Goal: Task Accomplishment & Management: Complete application form

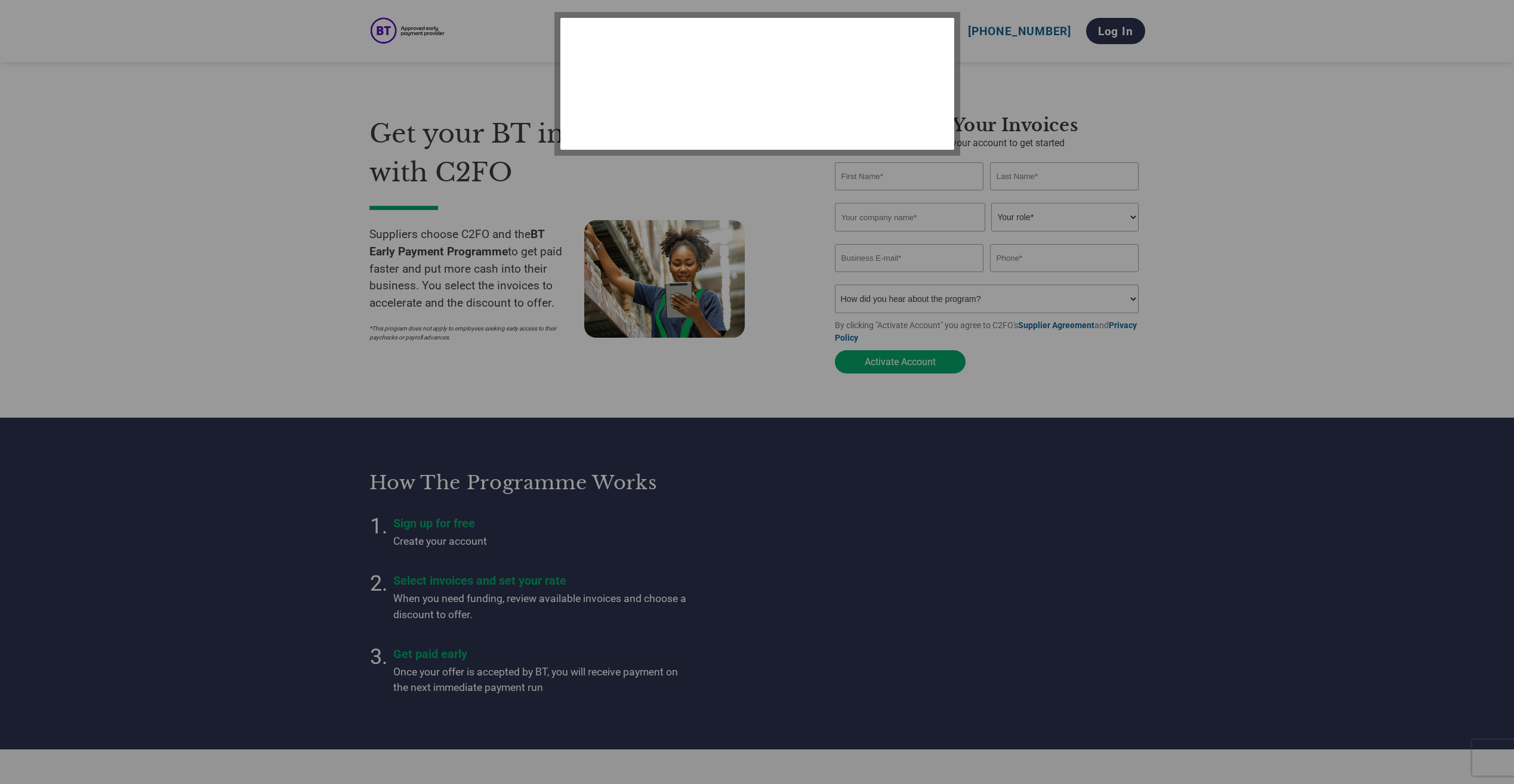
select select "en-[GEOGRAPHIC_DATA]"
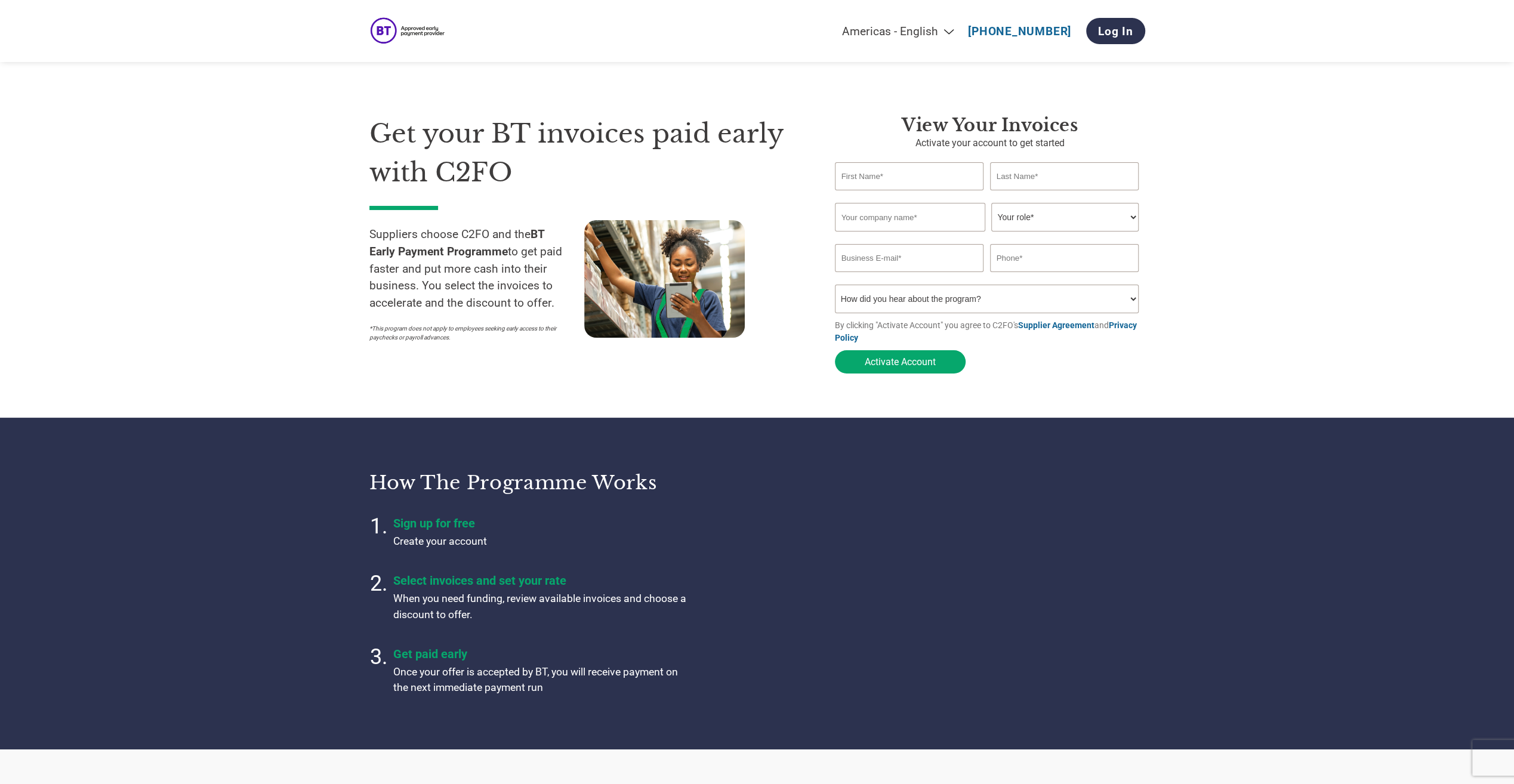
click at [898, 181] on input "text" at bounding box center [909, 176] width 149 height 28
type input "Nick"
type input "Hawkins"
type input "nickfiguretelecoms@gmail.com"
click at [900, 225] on input "text" at bounding box center [909, 217] width 150 height 29
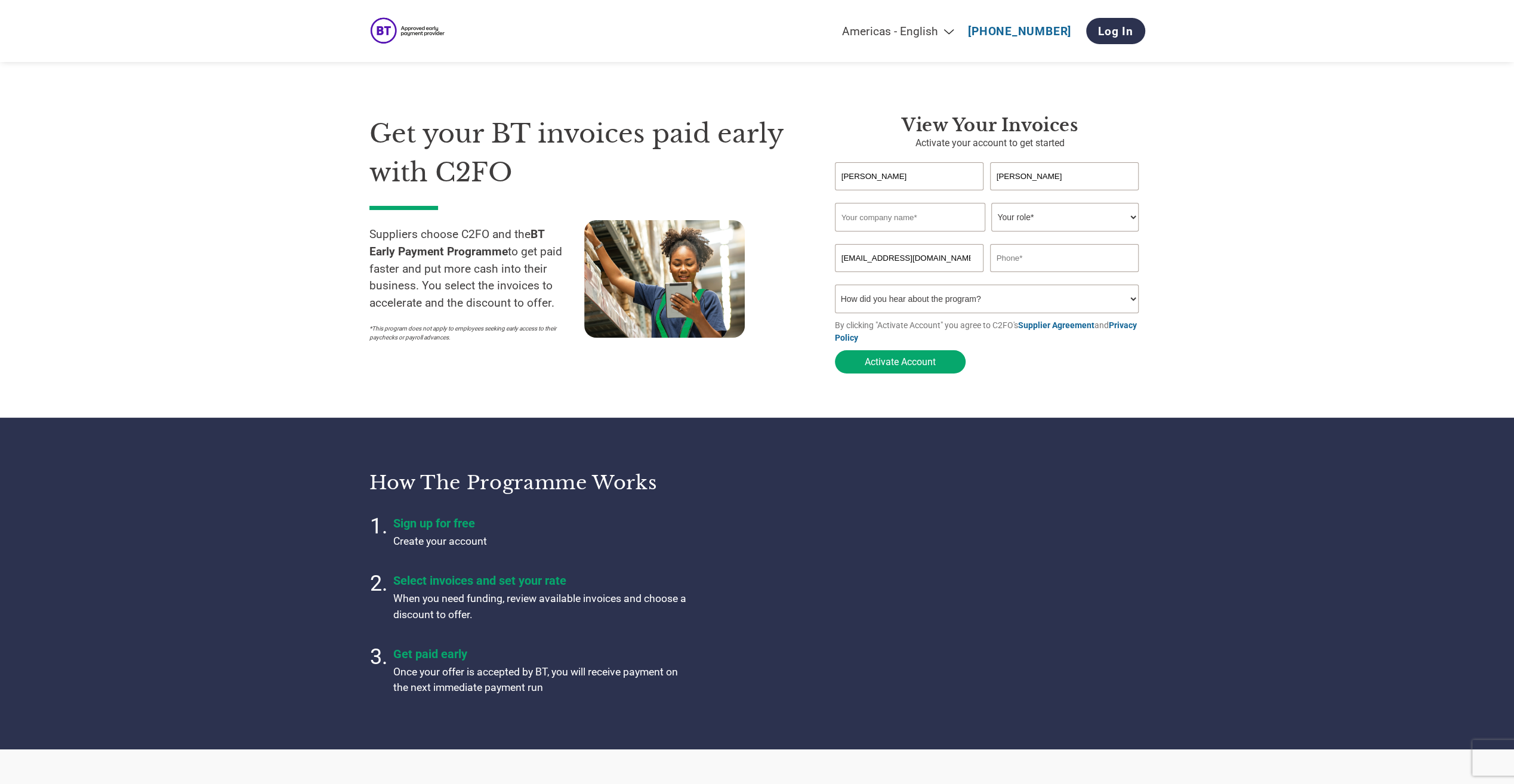
type input "Figure Telecoms Ltd"
type input "07873684671"
click at [1018, 219] on select "Your role* CFO Controller Credit Manager Finance Director Treasurer CEO Preside…" at bounding box center [1065, 217] width 147 height 29
select select "ACCOUNTING"
click at [991, 204] on select "Your role* CFO Controller Credit Manager Finance Director Treasurer CEO Preside…" at bounding box center [1065, 217] width 147 height 29
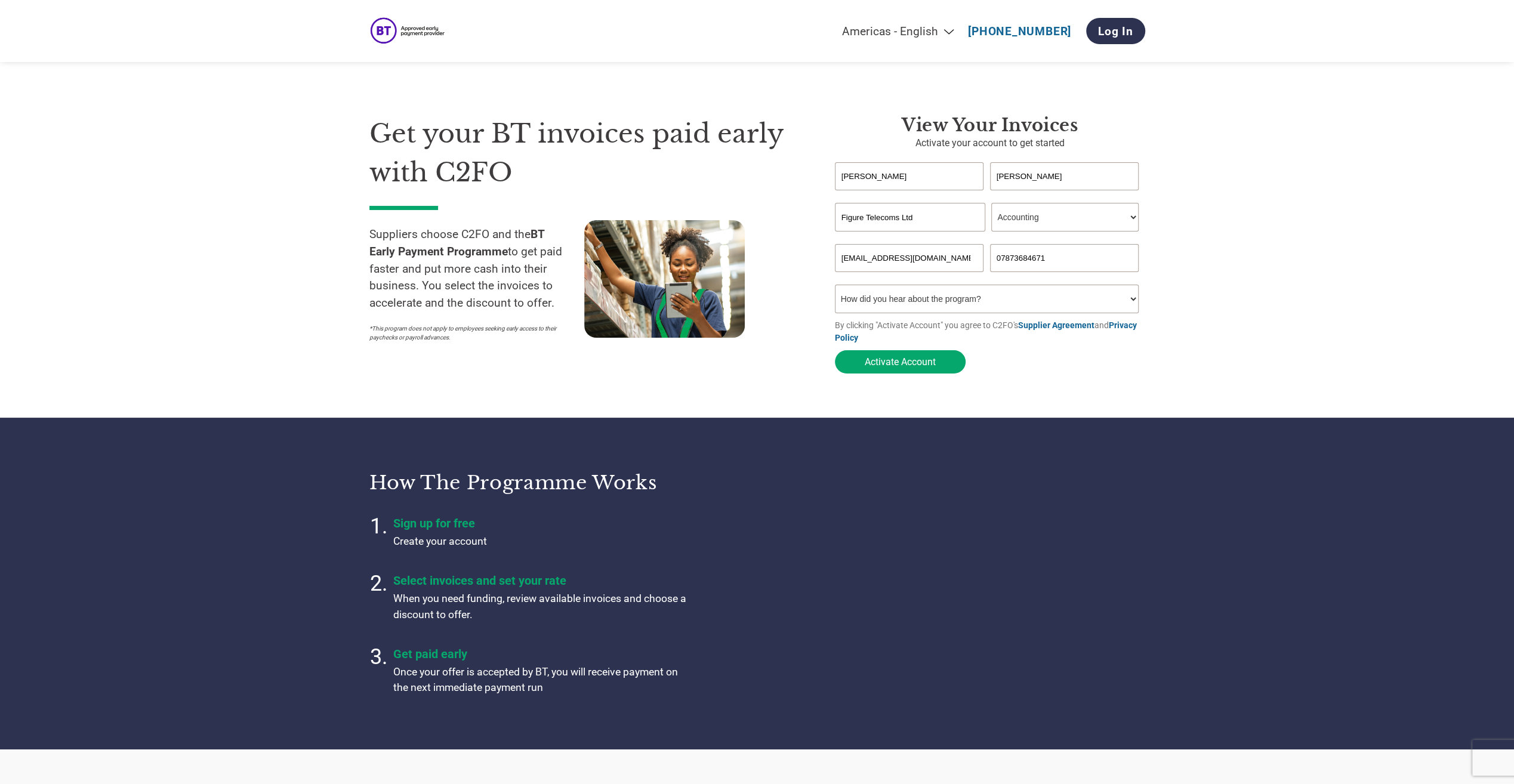
click at [1033, 303] on select "How did you hear about the program? Received a letter Email Social Media Online…" at bounding box center [986, 298] width 305 height 29
select select "Email"
click at [834, 287] on select "How did you hear about the program? Received a letter Email Social Media Online…" at bounding box center [986, 298] width 305 height 29
click at [912, 367] on button "Activate Account" at bounding box center [900, 362] width 131 height 23
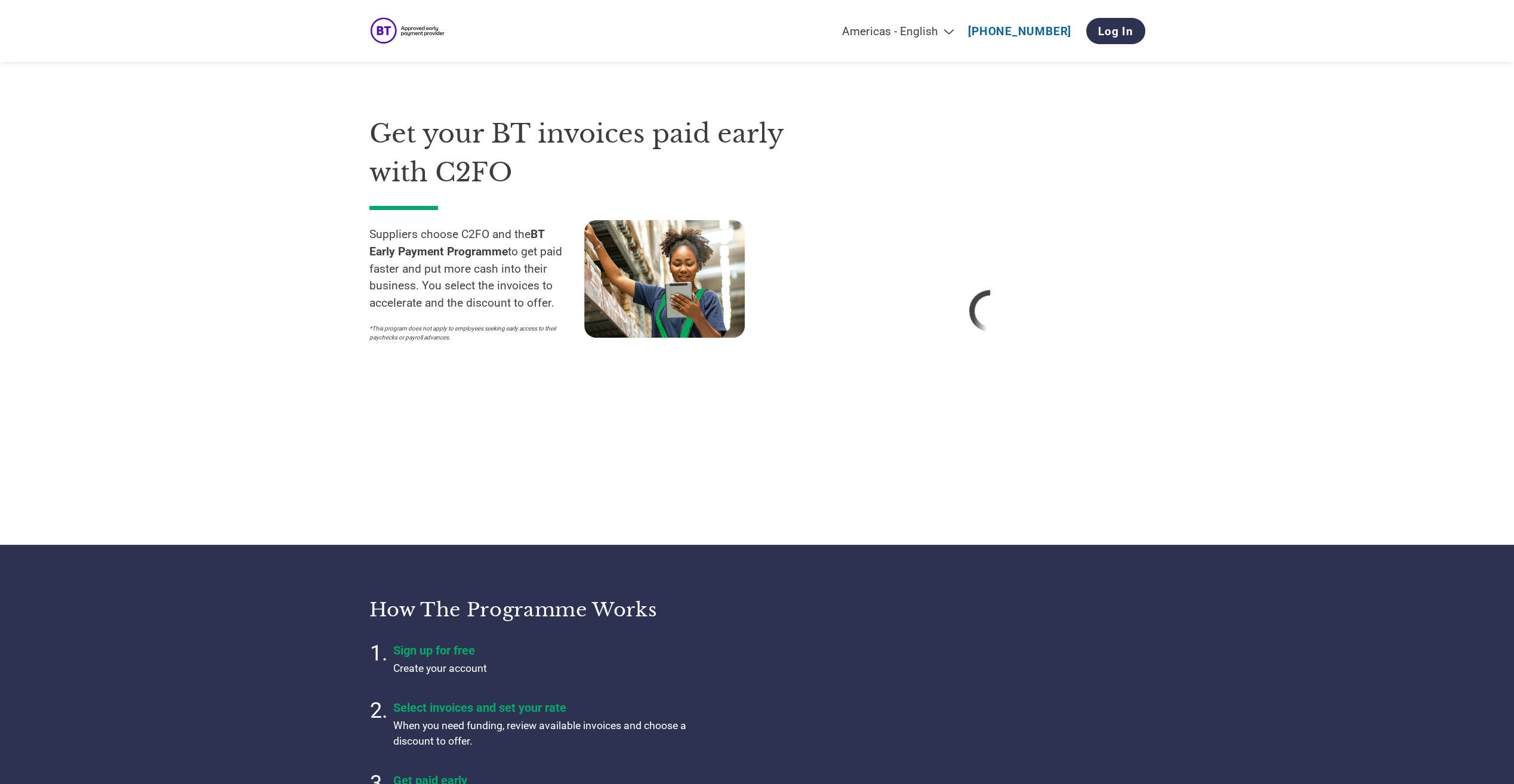
select select "en-[GEOGRAPHIC_DATA]"
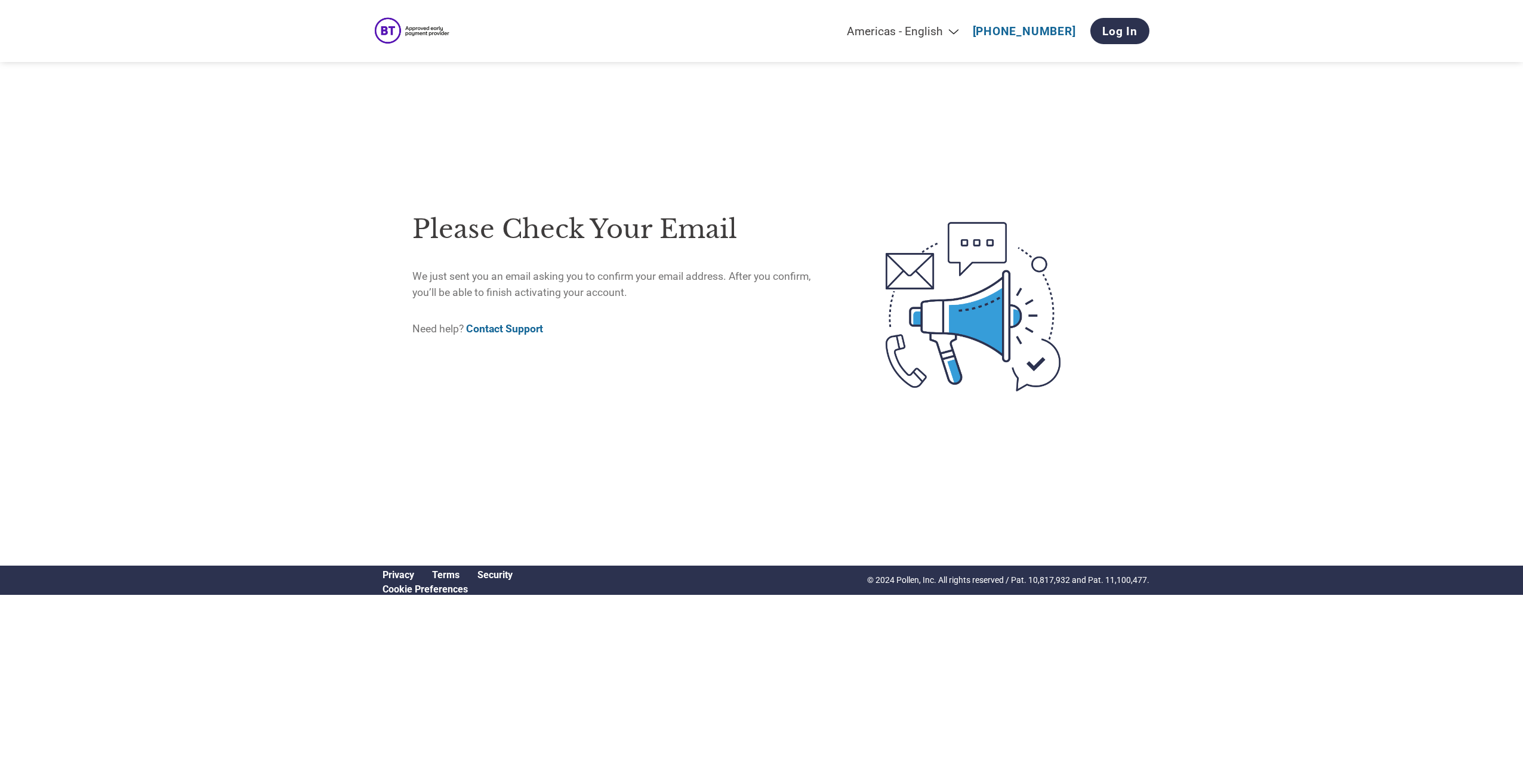
select select "en-[GEOGRAPHIC_DATA]"
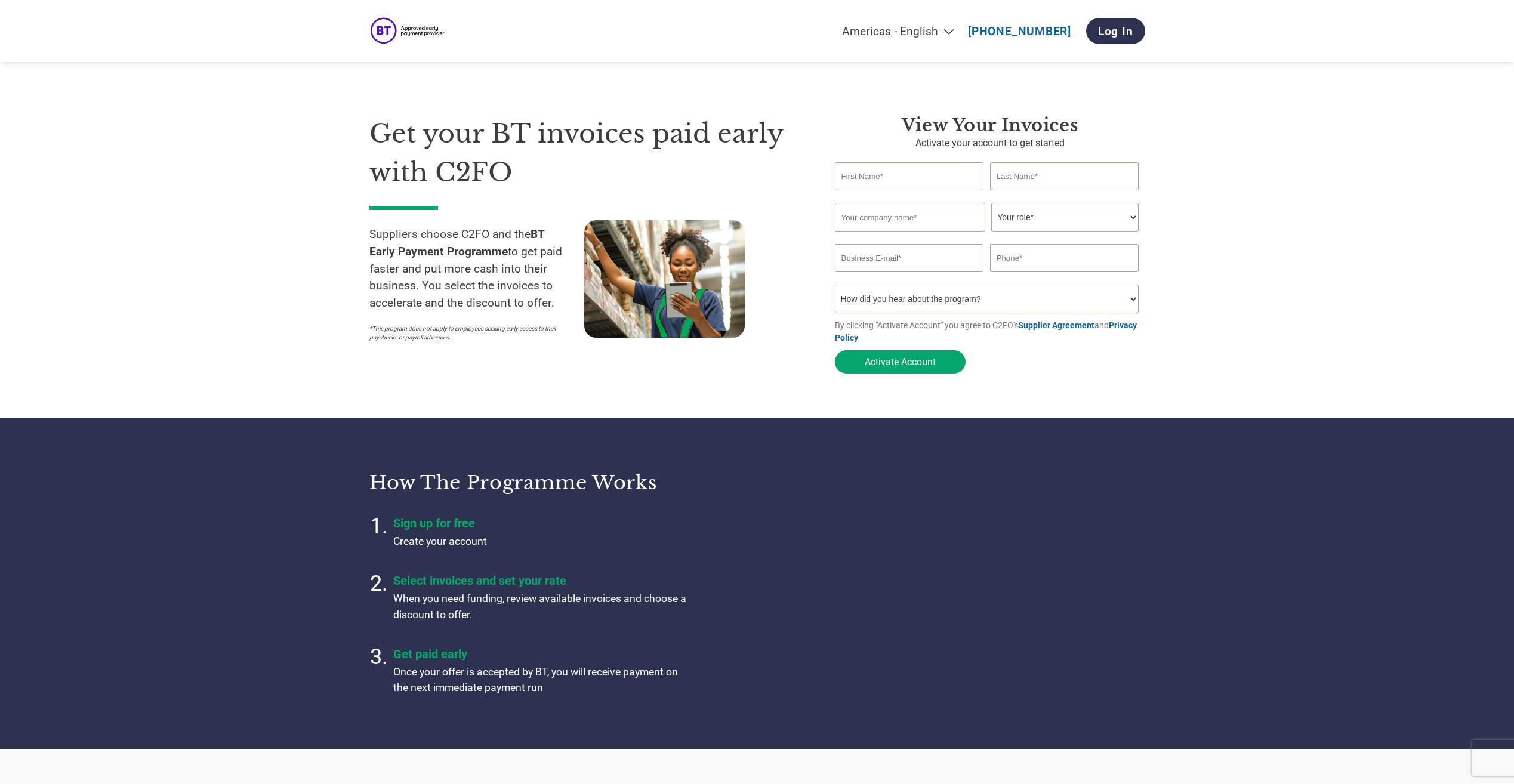
select select "en-[GEOGRAPHIC_DATA]"
click at [952, 185] on input "text" at bounding box center [909, 176] width 149 height 28
type input "Nick"
type input "Hawkins"
type input "Figure Telecoms Ltd"
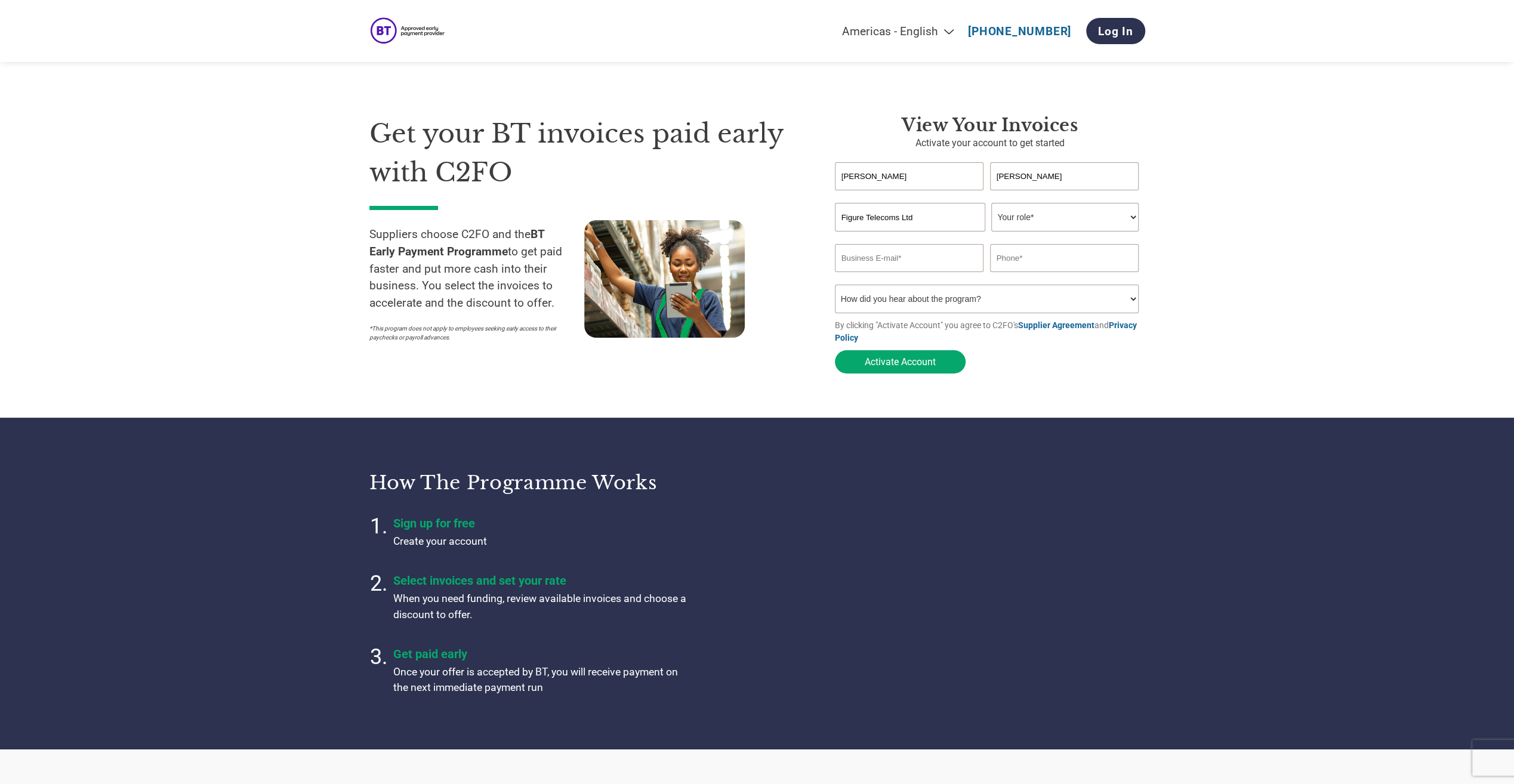
type input "nickfiguretelecoms@gmail.com"
type input "07873684671"
click at [962, 260] on input "nickfiguretelecoms@gmail.com" at bounding box center [909, 258] width 149 height 28
click at [917, 263] on input "nickfiguretelecoms@gmail.com" at bounding box center [909, 258] width 149 height 28
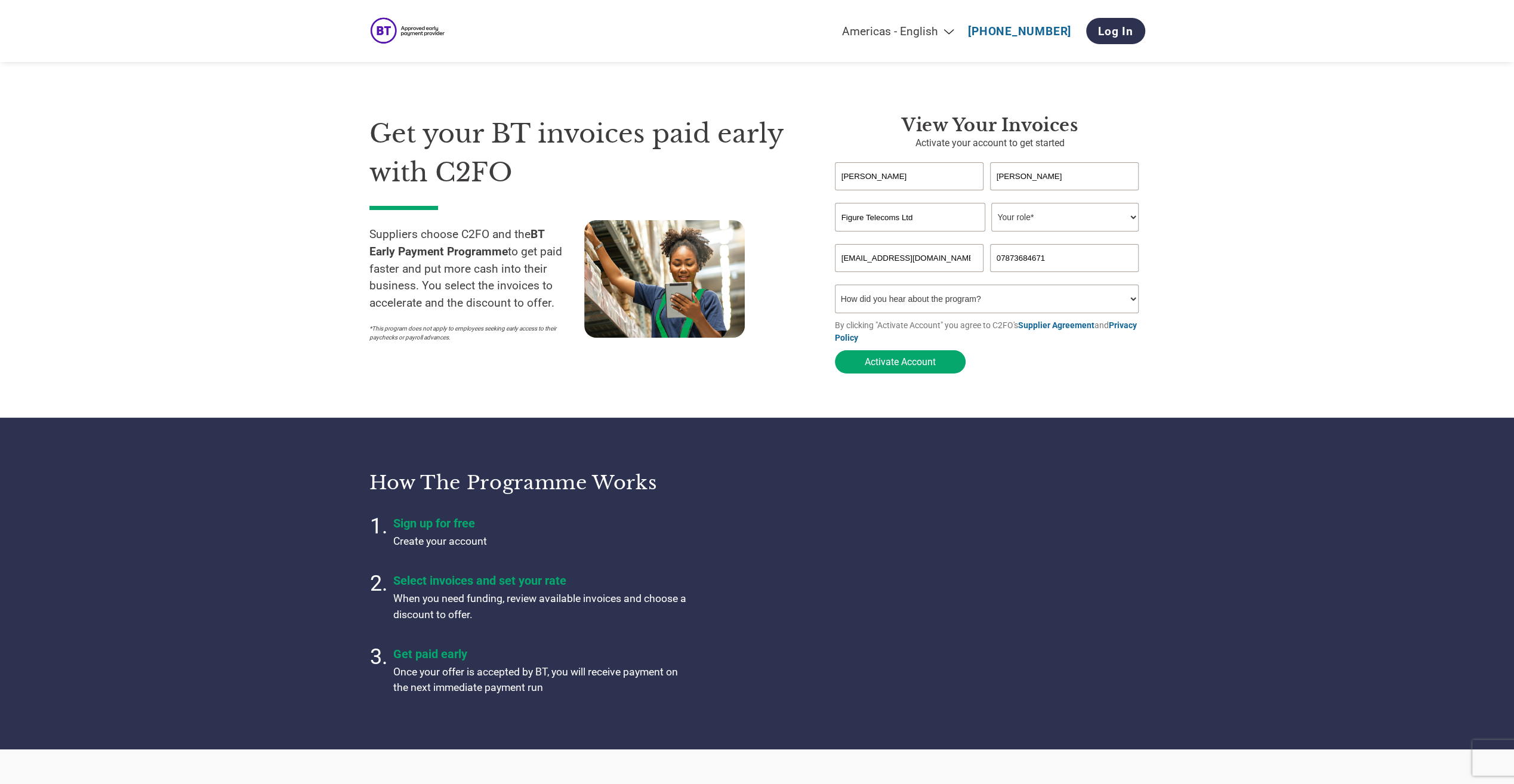
drag, startPoint x: 952, startPoint y: 262, endPoint x: 809, endPoint y: 261, distance: 143.0
click at [808, 261] on div "Get your BT invoices paid early with C2FO Suppliers choose C2FO and the BT Earl…" at bounding box center [757, 223] width 776 height 312
type input "accountsteam@figuretelecoms.co.uk"
click at [928, 295] on select "How did you hear about the program? Received a letter Email Social Media Online…" at bounding box center [986, 298] width 305 height 29
select select "Email"
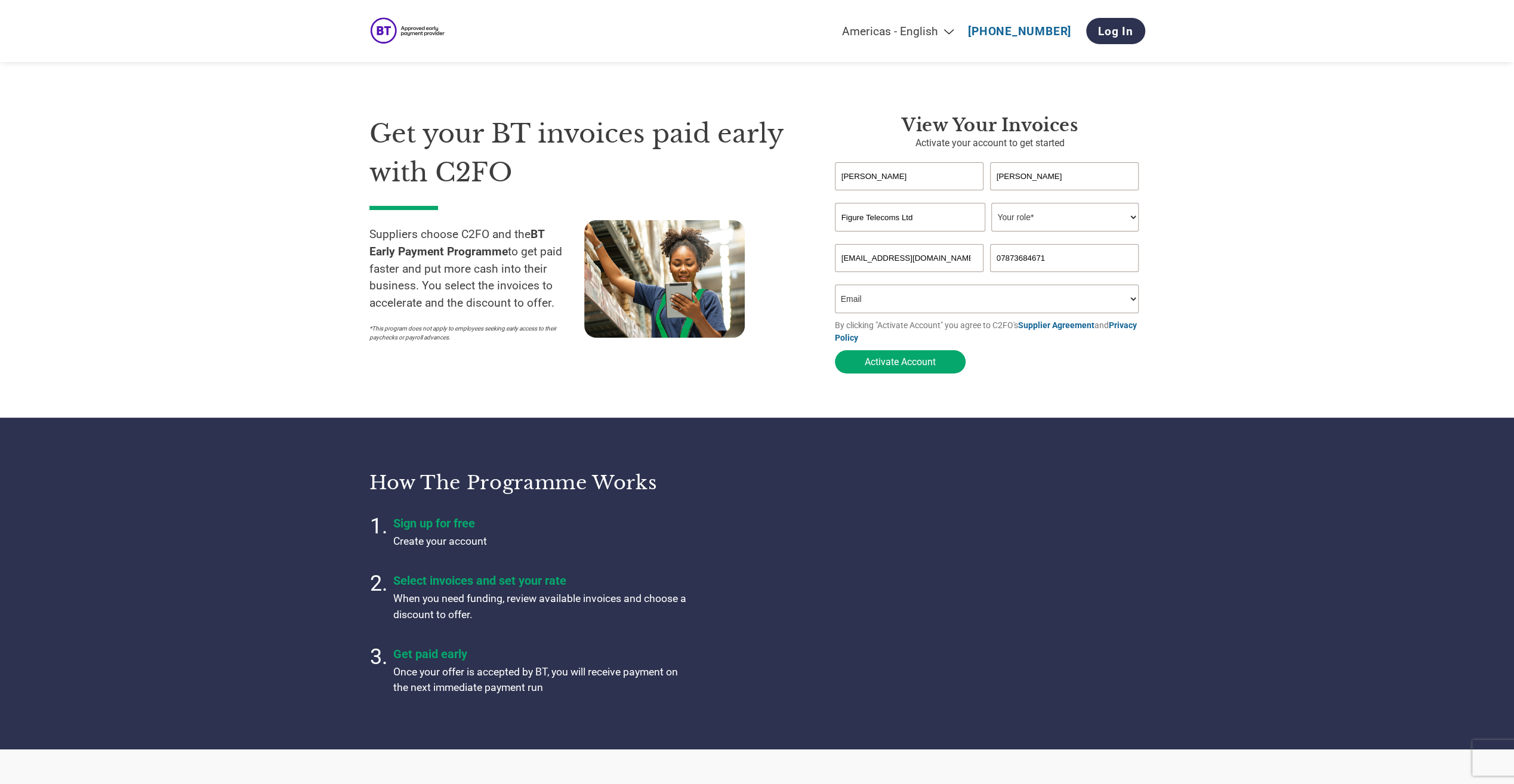
click at [834, 287] on select "How did you hear about the program? Received a letter Email Social Media Online…" at bounding box center [986, 298] width 305 height 29
click at [904, 361] on button "Activate Account" at bounding box center [900, 362] width 131 height 23
drag, startPoint x: 1082, startPoint y: 229, endPoint x: 1084, endPoint y: 219, distance: 10.2
click at [1082, 229] on select "Your role* CFO Controller Credit Manager Finance Director Treasurer CEO Preside…" at bounding box center [1065, 217] width 147 height 29
select select "ACCOUNTING"
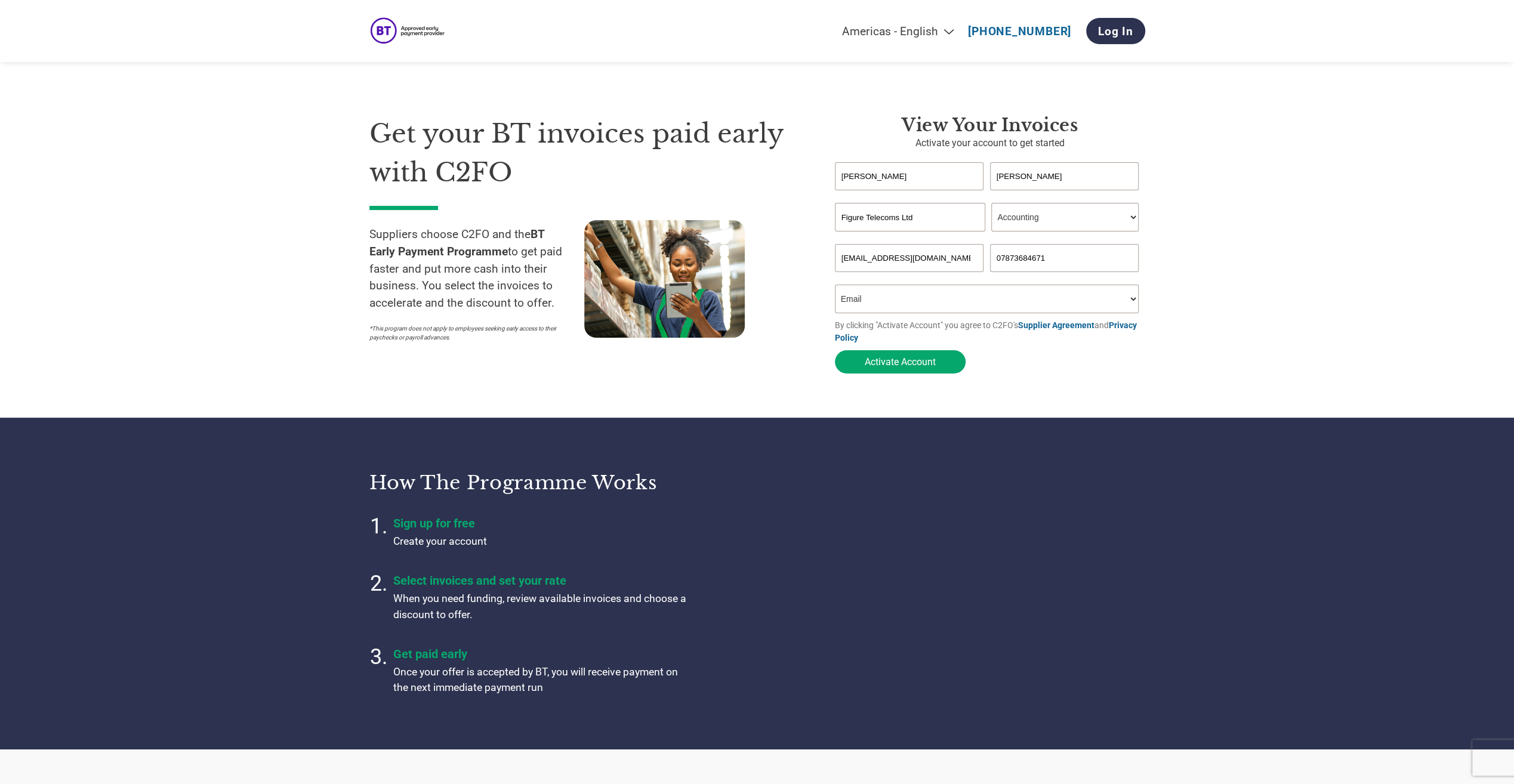
click at [991, 204] on select "Your role* CFO Controller Credit Manager Finance Director Treasurer CEO Preside…" at bounding box center [1065, 217] width 147 height 29
click at [882, 365] on button "Activate Account" at bounding box center [900, 362] width 131 height 23
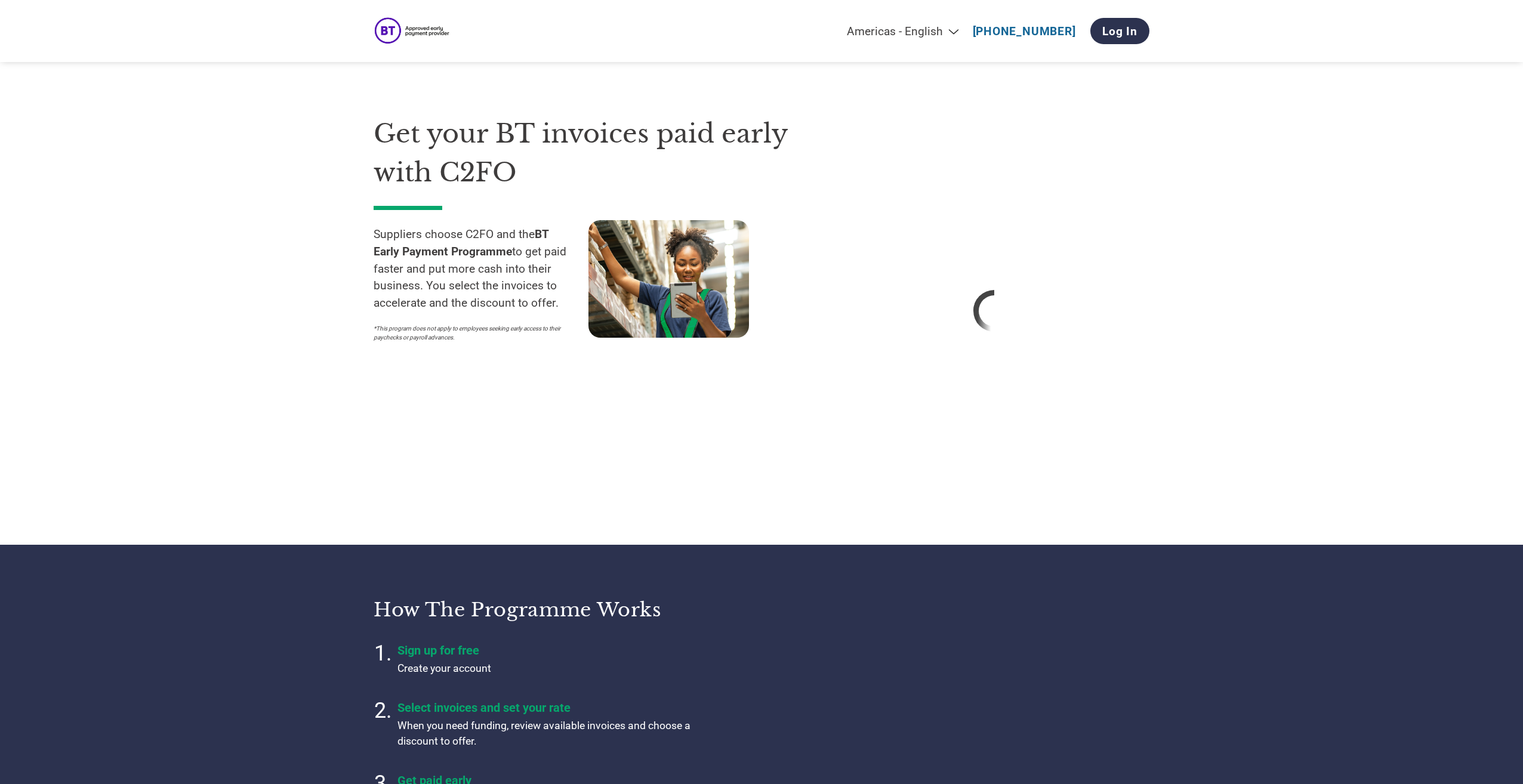
select select "en-[GEOGRAPHIC_DATA]"
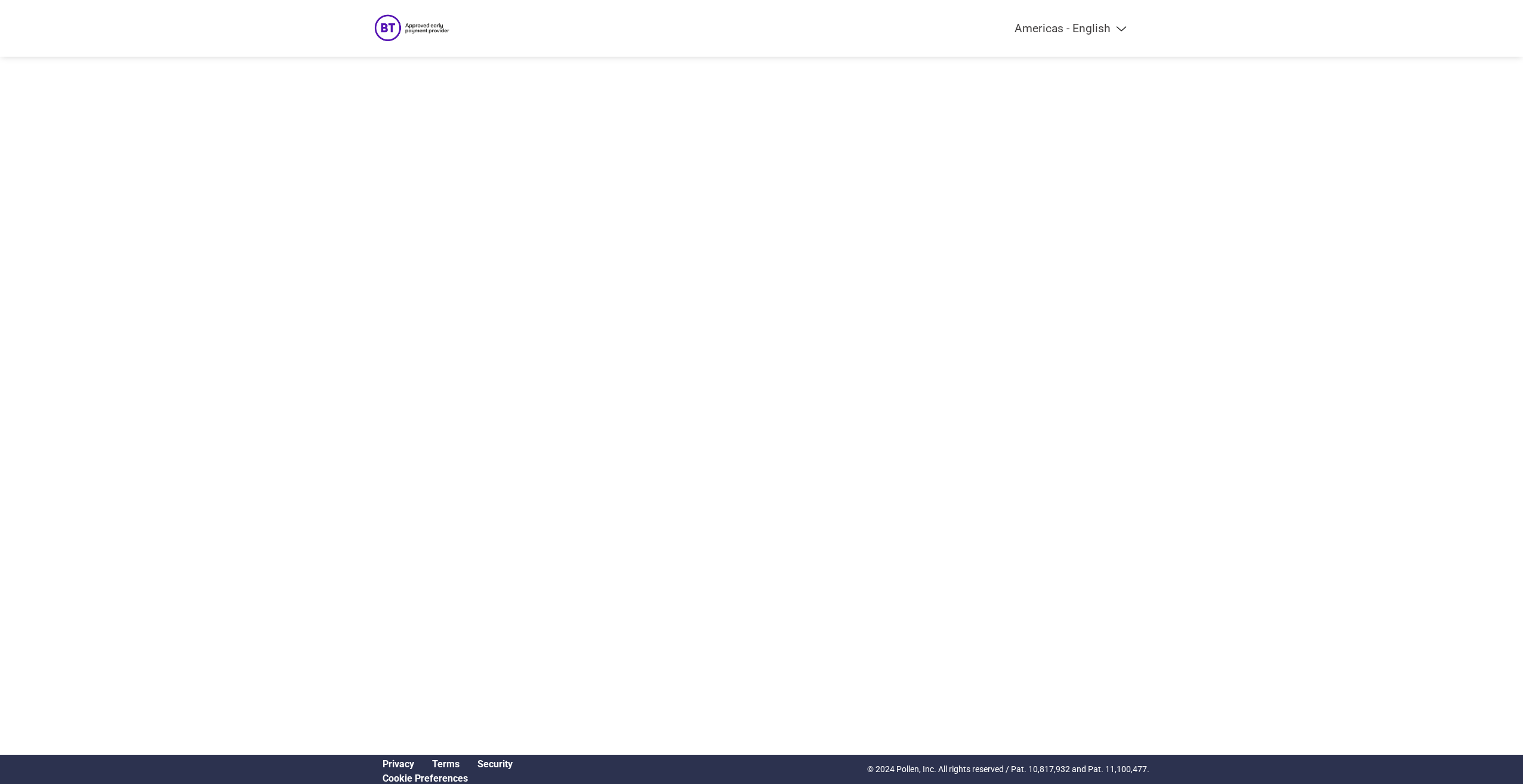
select select "en-[GEOGRAPHIC_DATA]"
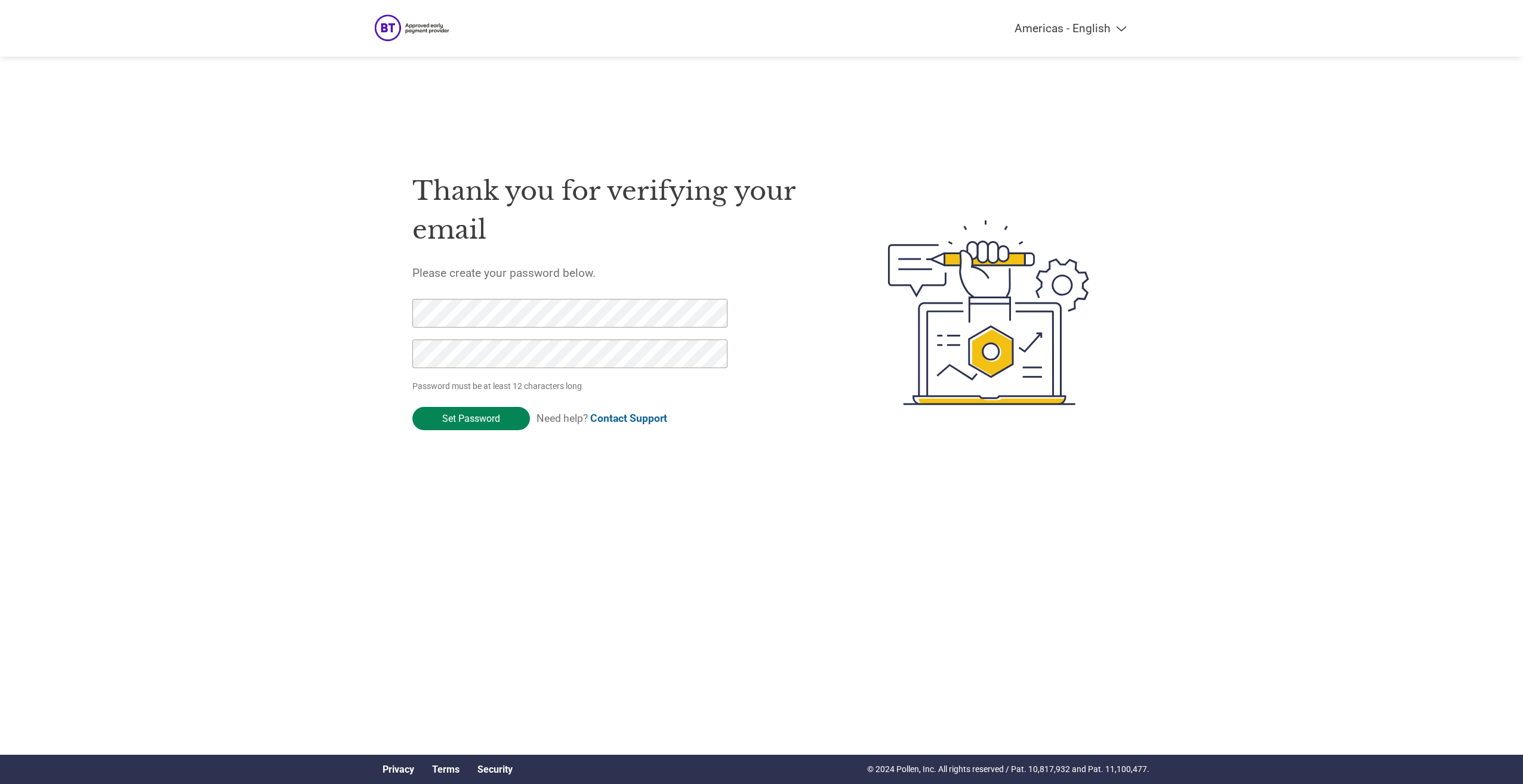
click at [466, 419] on input "Set Password" at bounding box center [471, 419] width 117 height 23
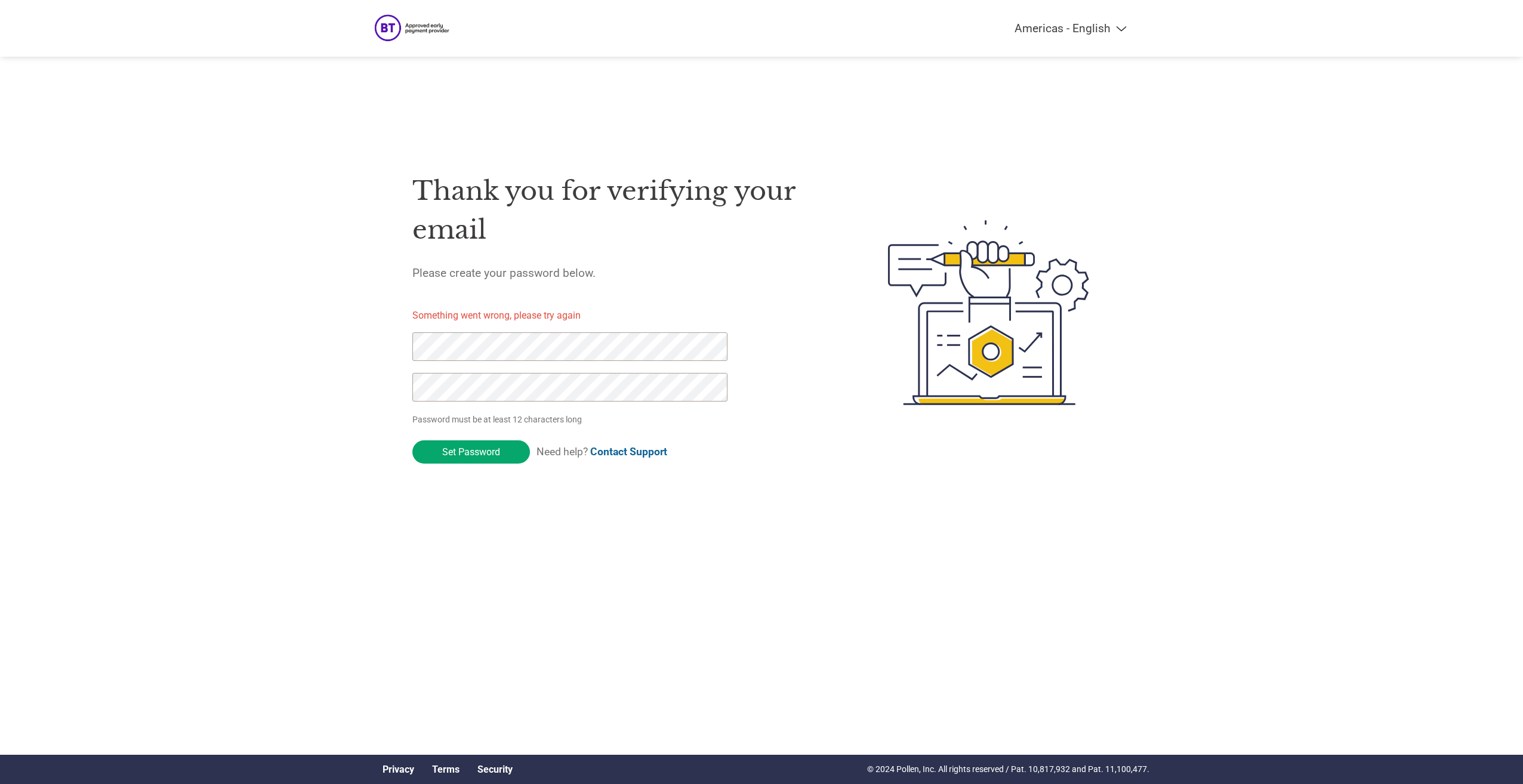
click at [392, 342] on div "Thank you for verifying your email Please create your password below. Something…" at bounding box center [762, 312] width 776 height 316
click at [402, 380] on div "Thank you for verifying your email Please create your password below. Something…" at bounding box center [762, 312] width 776 height 316
click at [472, 452] on input "Set Password" at bounding box center [471, 452] width 117 height 23
click at [1127, 27] on select "Americas - English Américas - Español Américas - Português Amériques - Français…" at bounding box center [996, 28] width 277 height 14
click at [1121, 27] on select "Americas - English Américas - Español Américas - Português Amériques - Français…" at bounding box center [996, 28] width 277 height 14
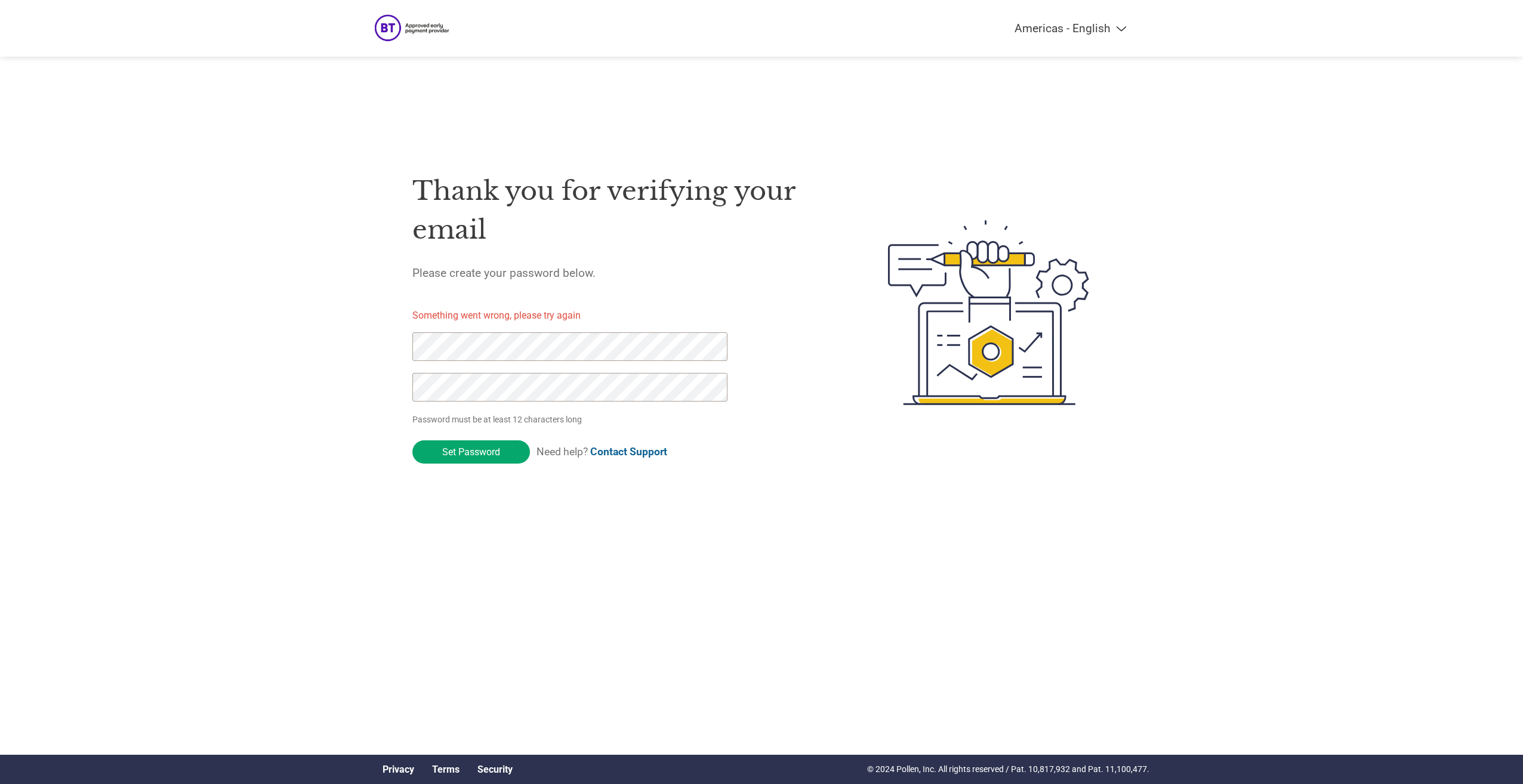
click at [1121, 27] on select "Americas - English Américas - Español Américas - Português Amériques - Français…" at bounding box center [996, 28] width 277 height 14
click at [397, 24] on img at bounding box center [414, 29] width 81 height 33
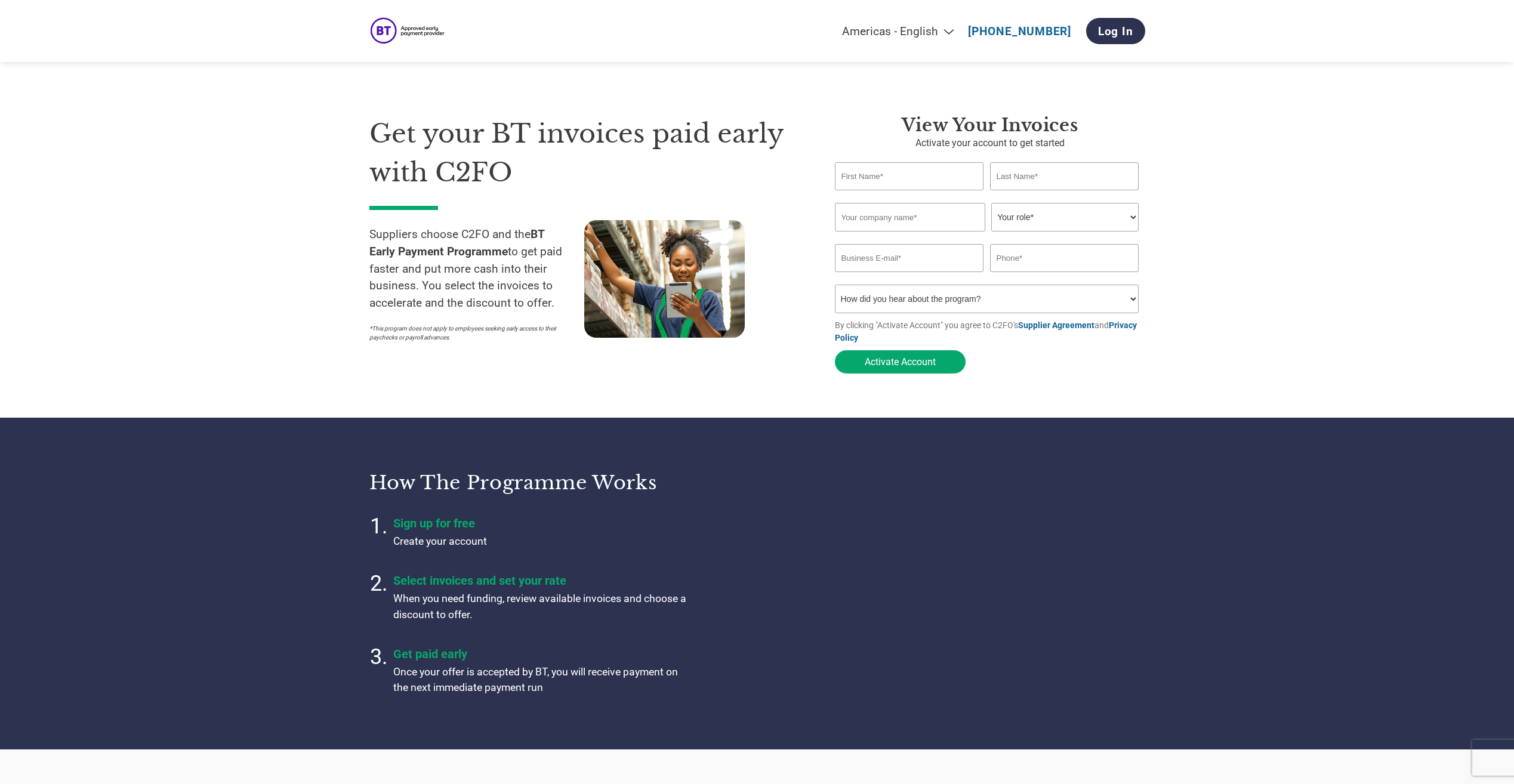
select select "en-[GEOGRAPHIC_DATA]"
click at [1131, 25] on link "Log In" at bounding box center [1115, 30] width 59 height 26
